Goal: Task Accomplishment & Management: Manage account settings

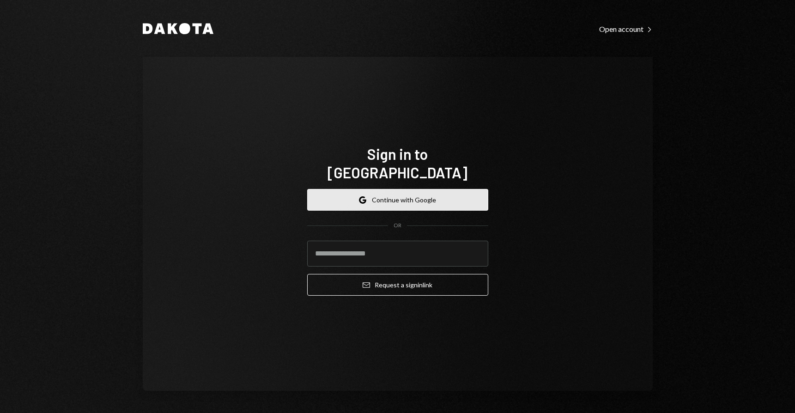
click at [393, 192] on button "Google Continue with Google" at bounding box center [397, 200] width 181 height 22
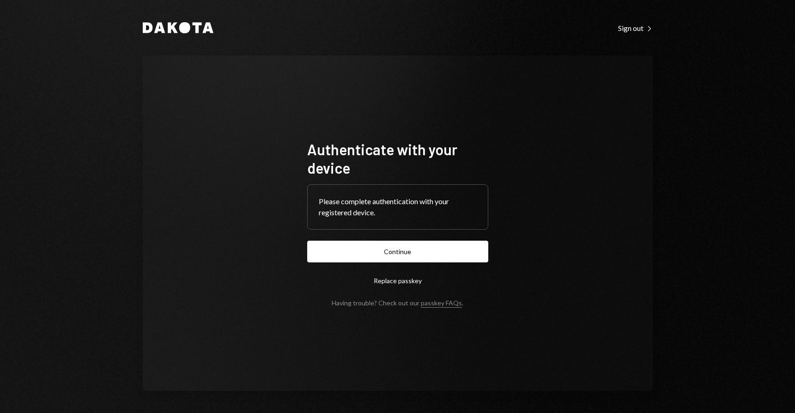
click at [411, 259] on button "Continue" at bounding box center [397, 252] width 181 height 22
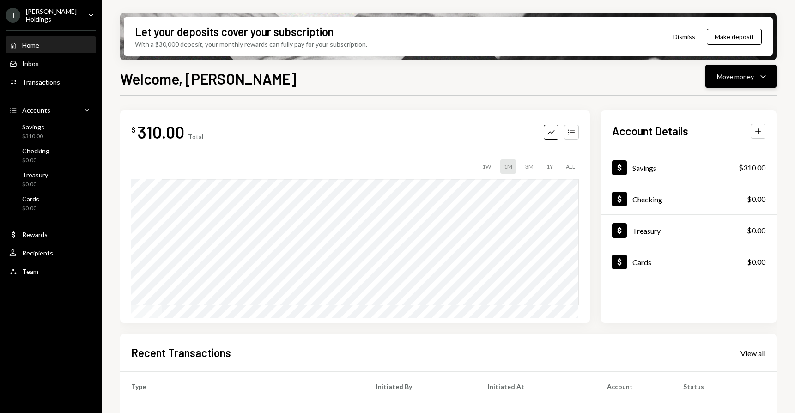
click at [741, 74] on div "Move money" at bounding box center [735, 77] width 37 height 10
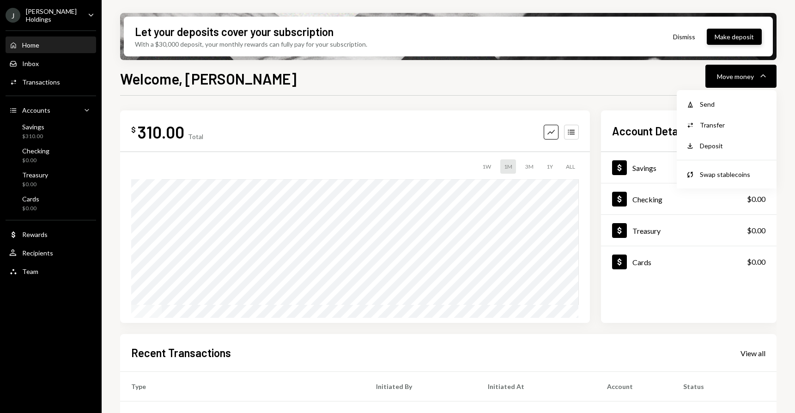
click at [731, 33] on button "Make deposit" at bounding box center [734, 37] width 55 height 16
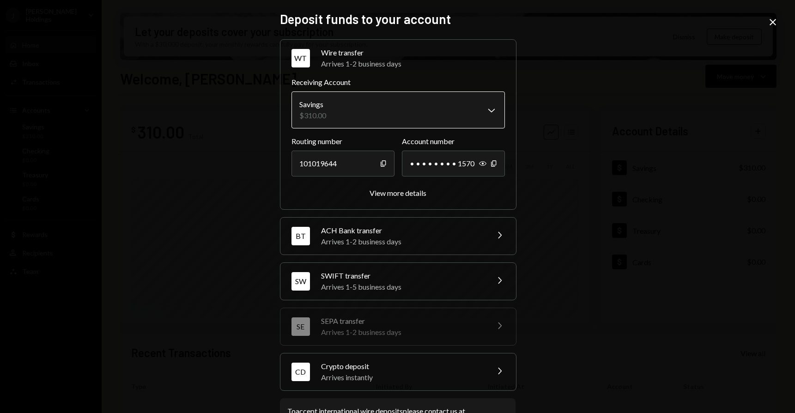
click at [388, 120] on body "J Jaggie Holdings Caret Down Home Home Inbox Inbox Activities Transactions Acco…" at bounding box center [397, 206] width 795 height 413
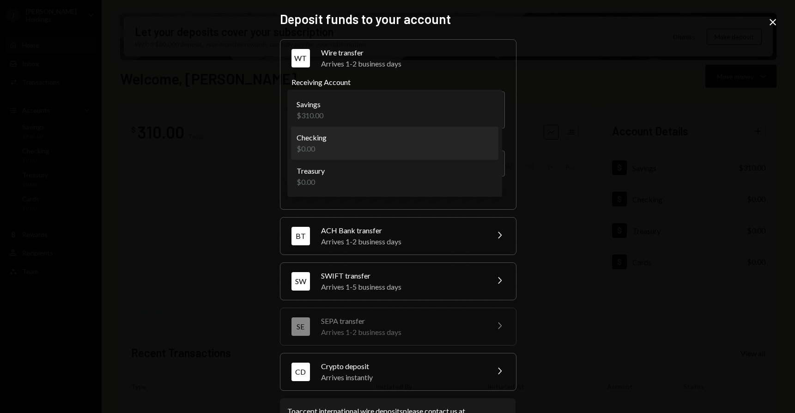
select select "**********"
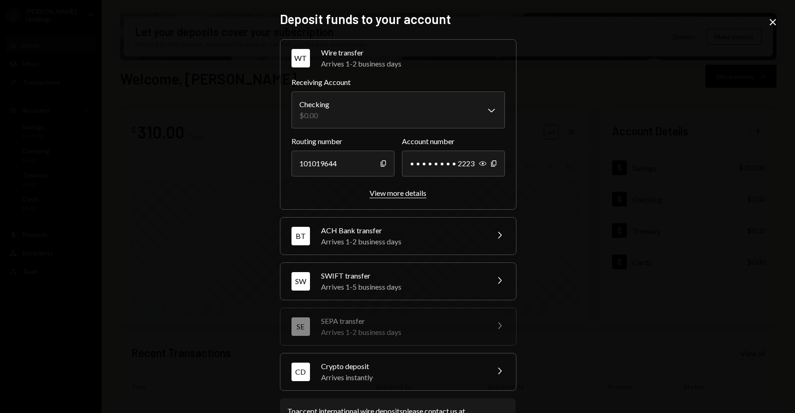
click at [384, 193] on div "View more details" at bounding box center [398, 192] width 57 height 9
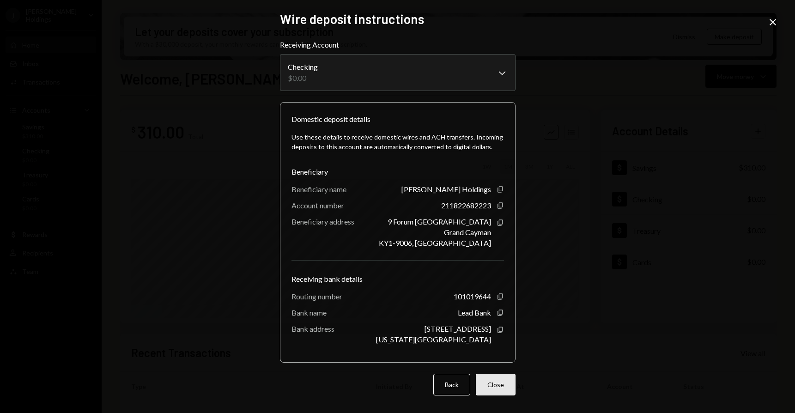
click at [504, 383] on button "Close" at bounding box center [496, 385] width 40 height 22
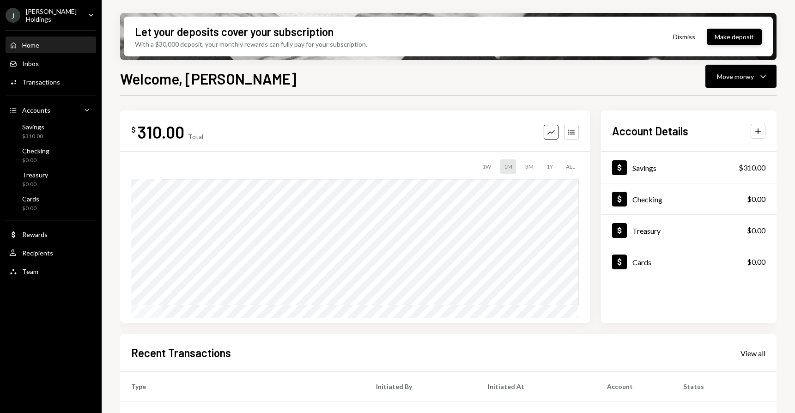
click at [744, 37] on button "Make deposit" at bounding box center [734, 37] width 55 height 16
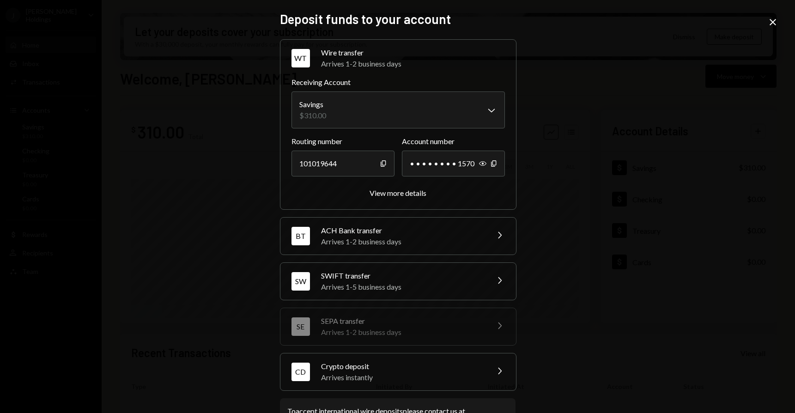
click at [408, 277] on div "SWIFT transfer" at bounding box center [402, 275] width 162 height 11
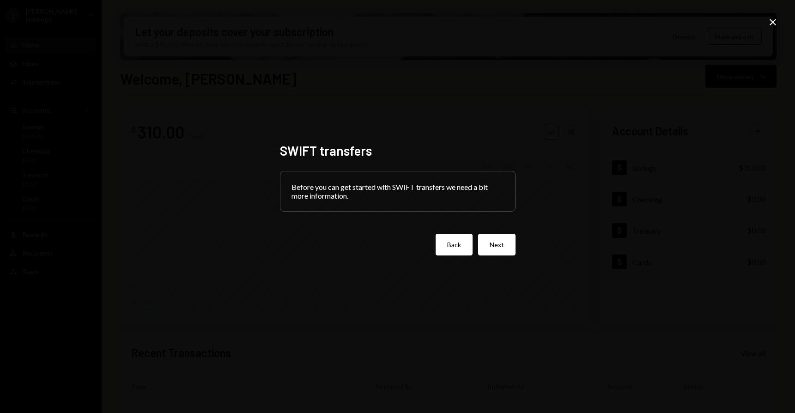
click at [450, 246] on button "Back" at bounding box center [454, 245] width 37 height 22
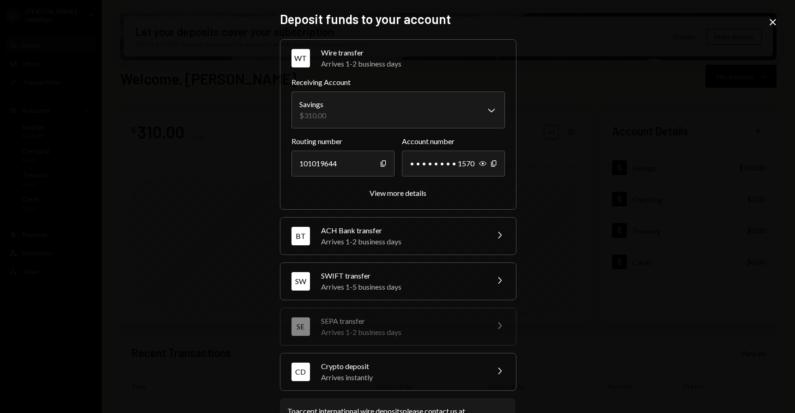
click at [399, 242] on div "Arrives 1-2 business days" at bounding box center [402, 241] width 162 height 11
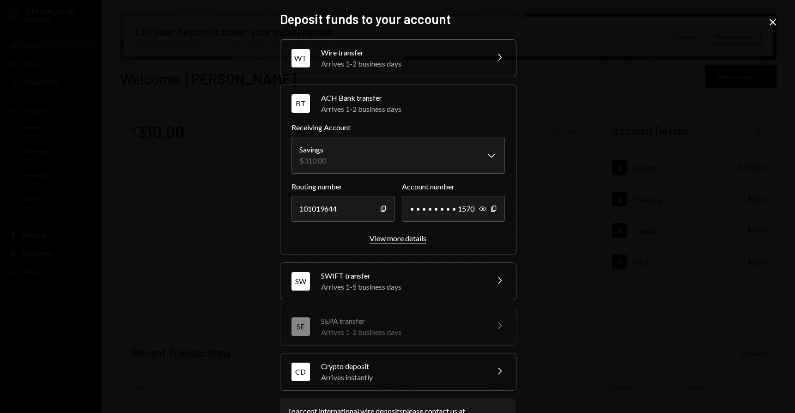
click at [393, 241] on div "View more details" at bounding box center [398, 238] width 57 height 9
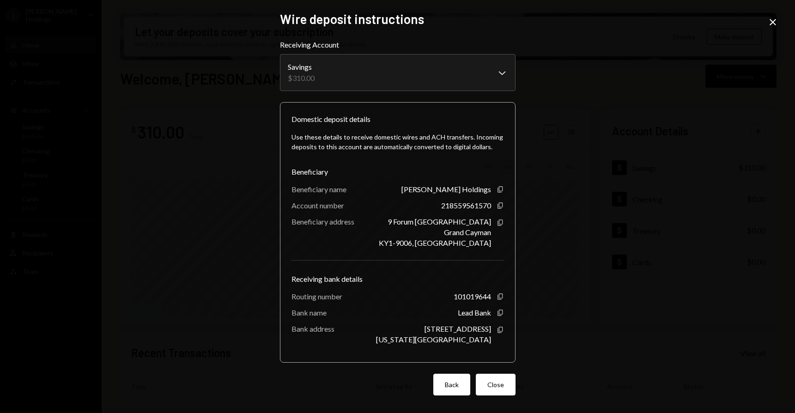
click at [452, 392] on button "Back" at bounding box center [451, 385] width 37 height 22
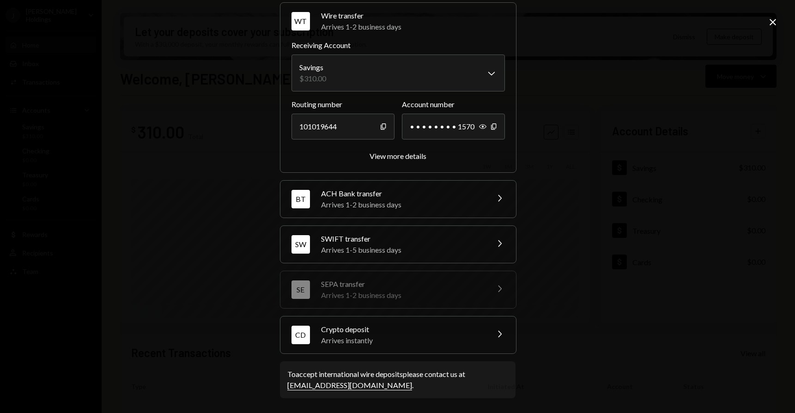
scroll to position [36, 0]
drag, startPoint x: 282, startPoint y: 389, endPoint x: 351, endPoint y: 389, distance: 68.8
click at [351, 389] on div "To accept international wire deposits please contact us at support@dakota.xyz ." at bounding box center [398, 380] width 236 height 37
copy link "support@dakota.xyz"
click at [775, 25] on icon at bounding box center [773, 22] width 6 height 6
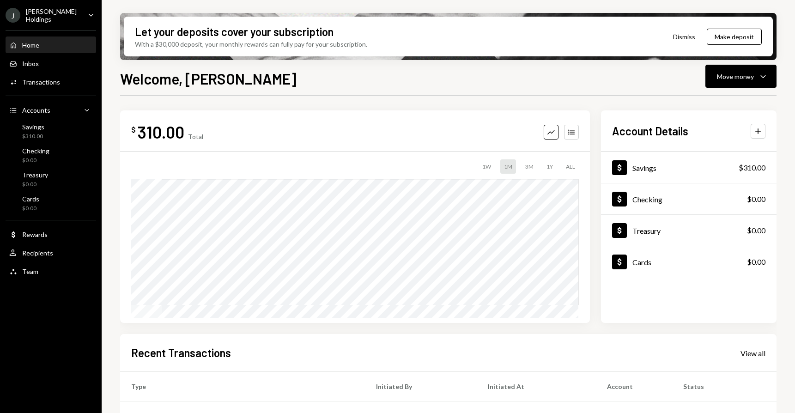
click at [34, 5] on ul "J Jaggie Holdings Caret Down Home Home Inbox Inbox Activities Transactions Acco…" at bounding box center [51, 140] width 102 height 281
click at [36, 12] on div "Jaggie Holdings" at bounding box center [53, 15] width 55 height 16
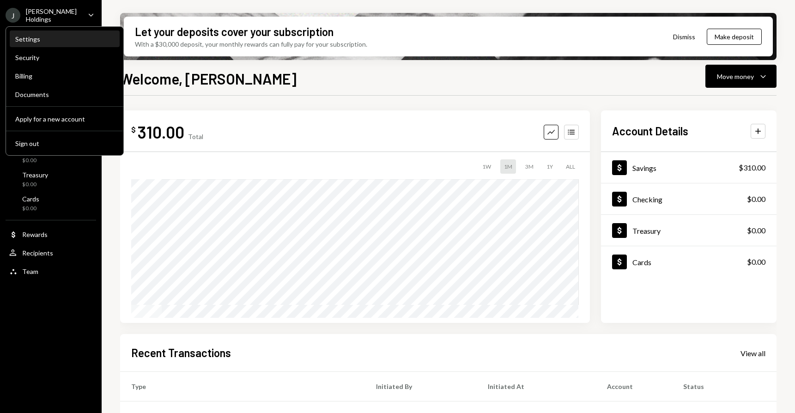
click at [30, 44] on div "Settings" at bounding box center [64, 39] width 99 height 16
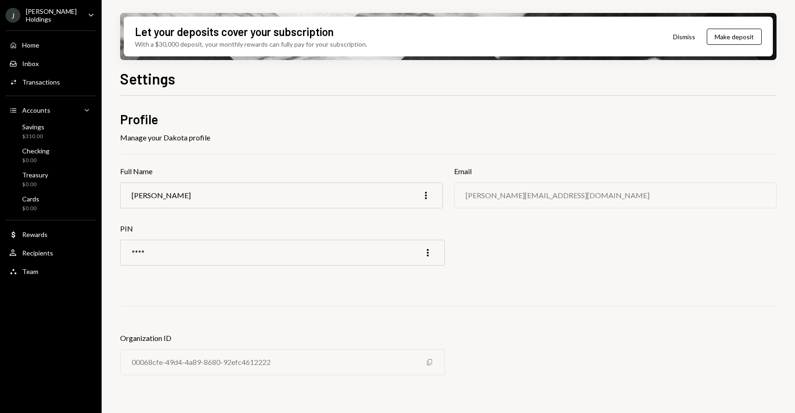
click at [430, 360] on icon "Copy" at bounding box center [429, 361] width 7 height 7
